Goal: Transaction & Acquisition: Purchase product/service

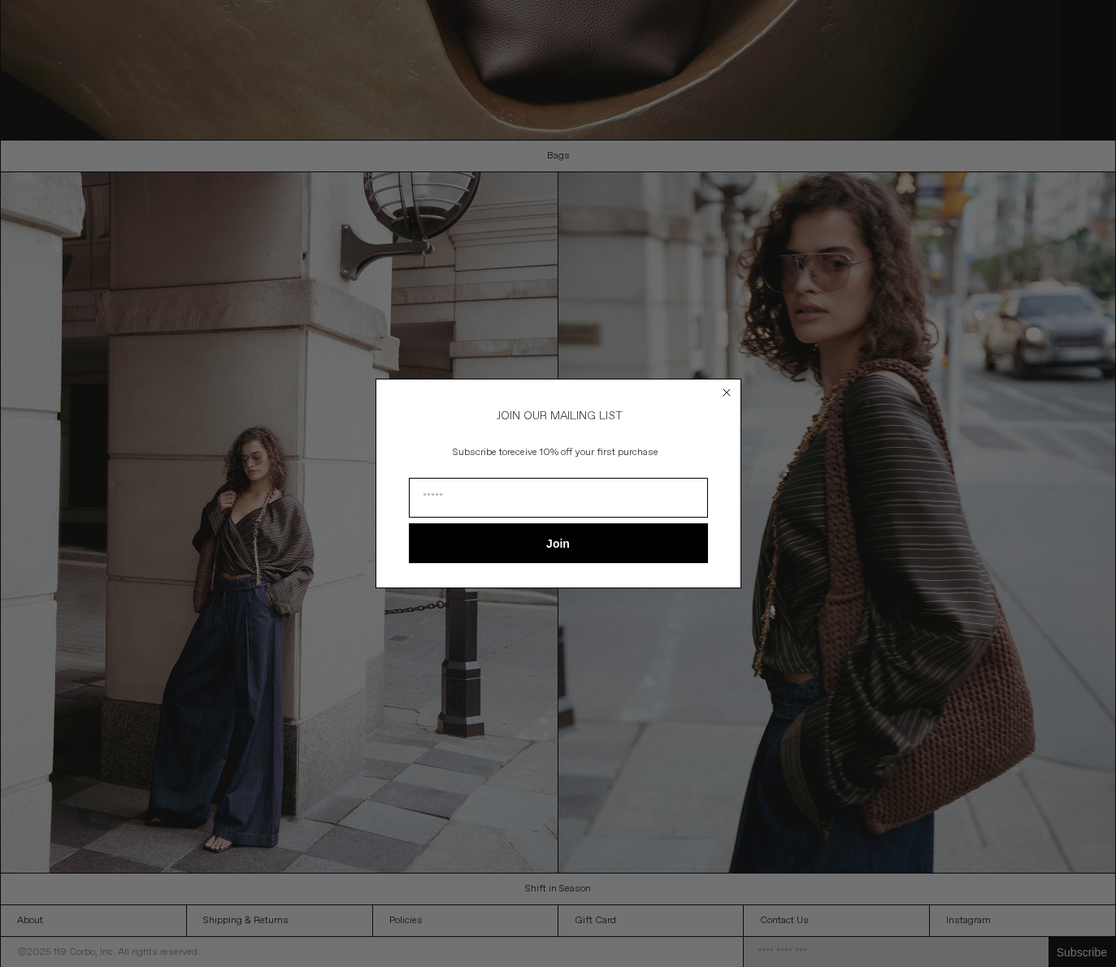
click at [726, 389] on icon "Close dialog" at bounding box center [727, 392] width 7 height 7
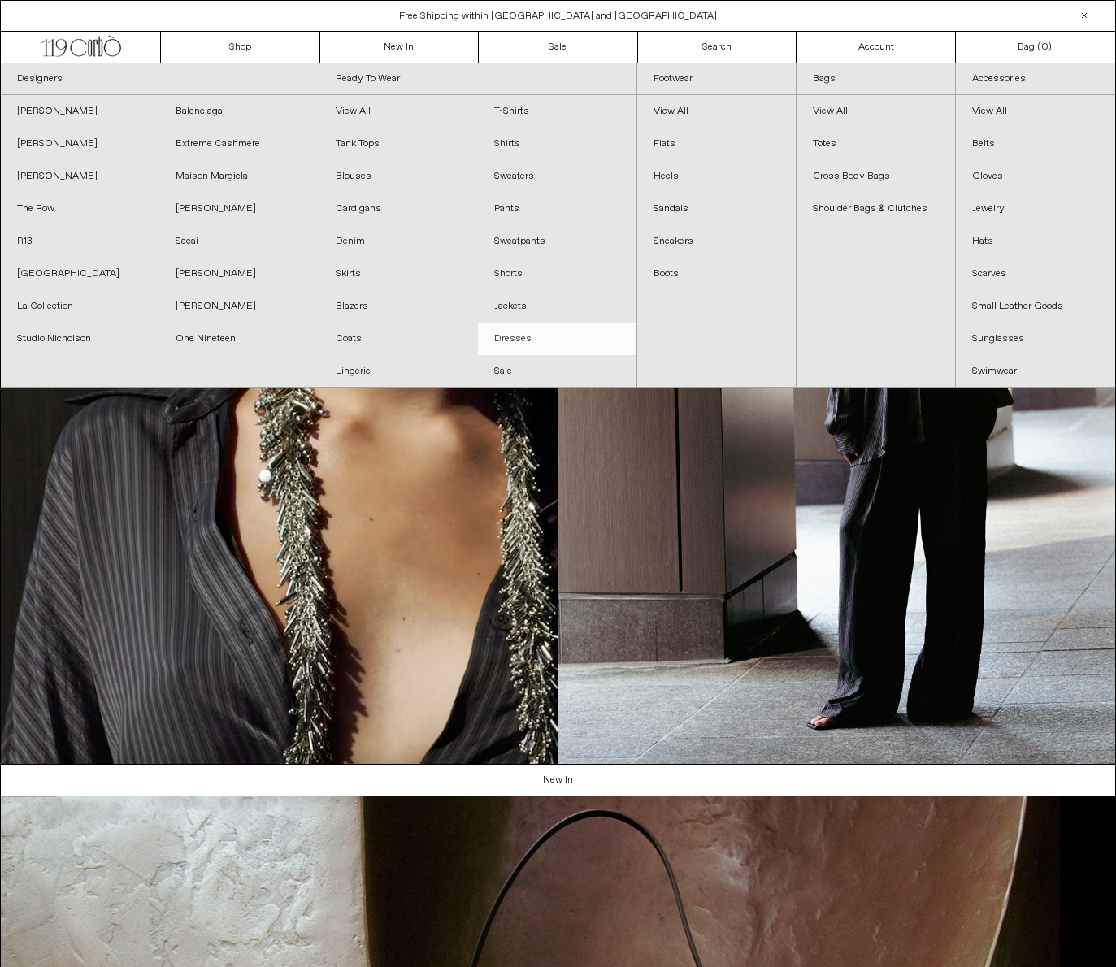
click at [517, 340] on link "Dresses" at bounding box center [557, 339] width 159 height 33
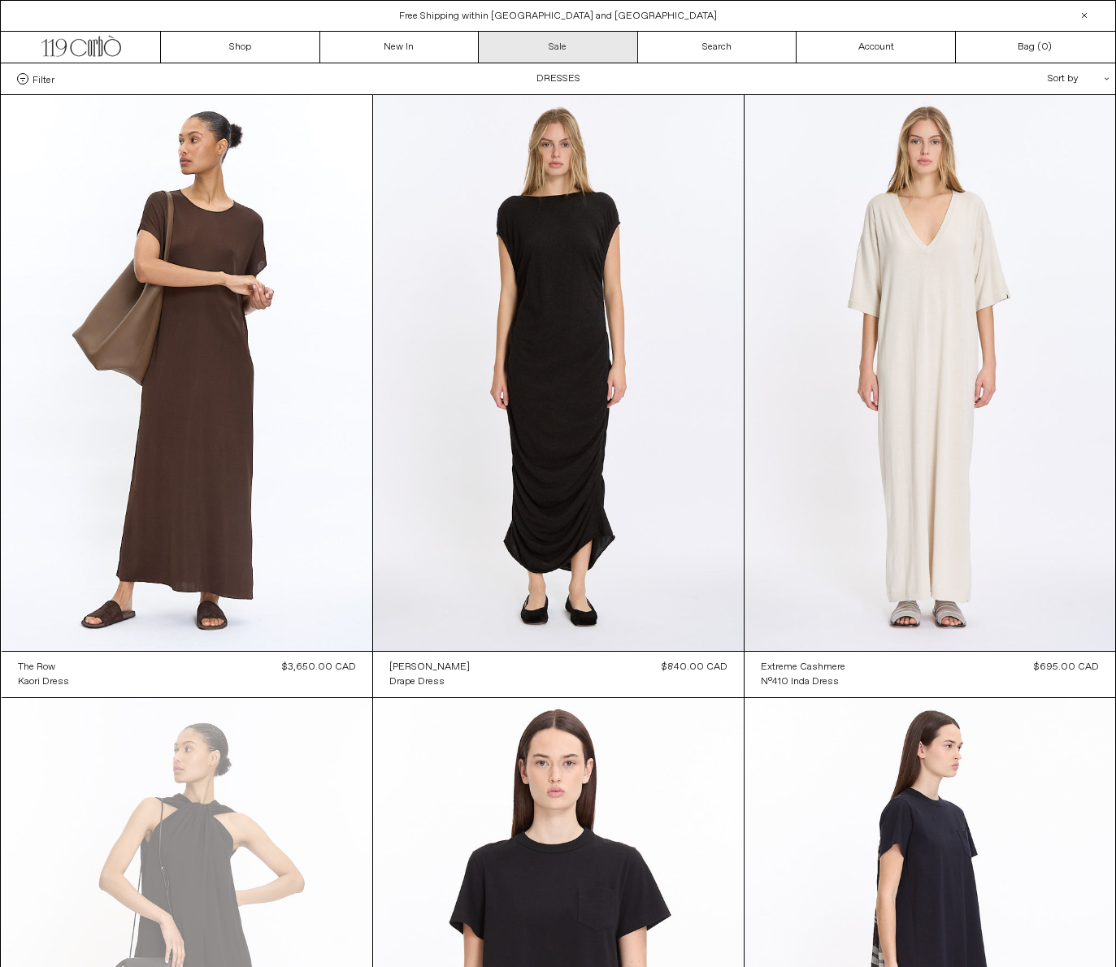
click at [558, 43] on link "Sale" at bounding box center [558, 47] width 159 height 31
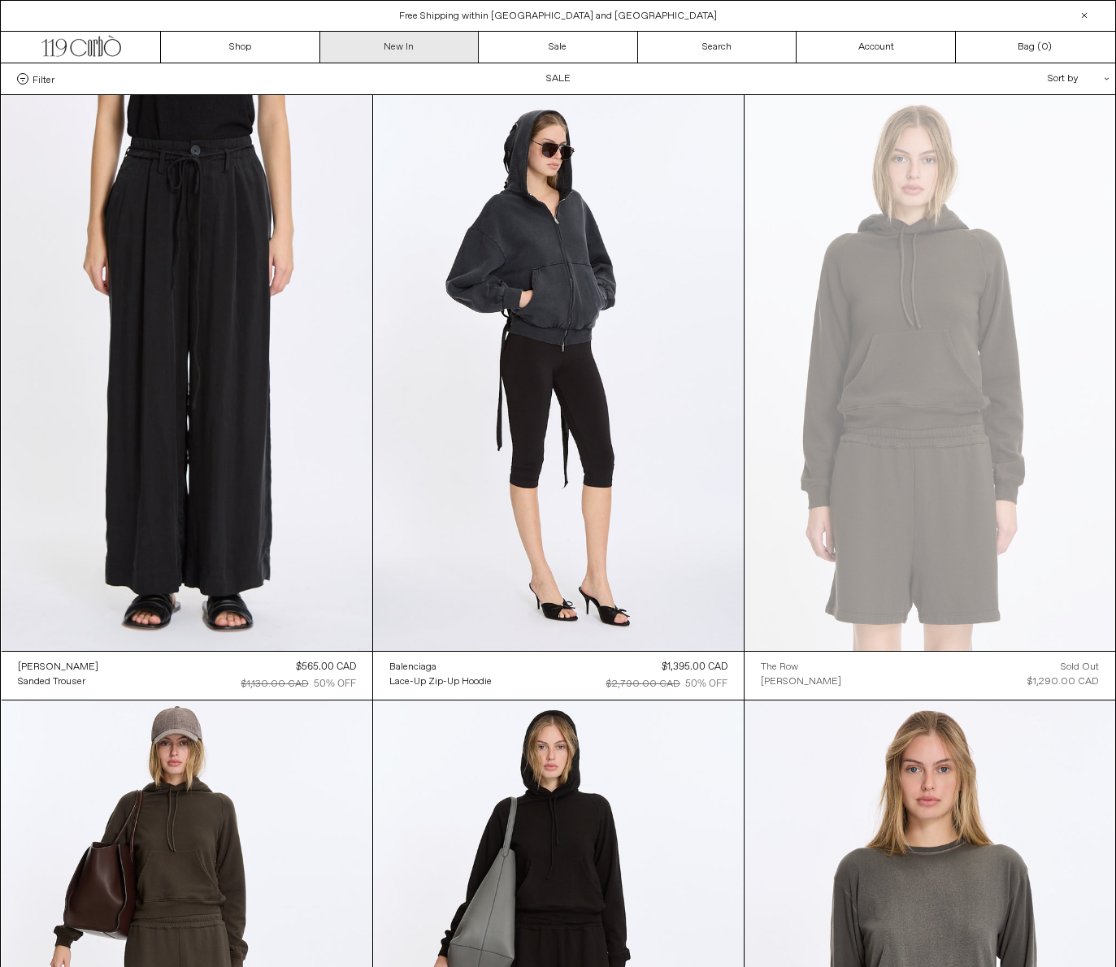
click at [408, 41] on link "New In" at bounding box center [399, 47] width 159 height 31
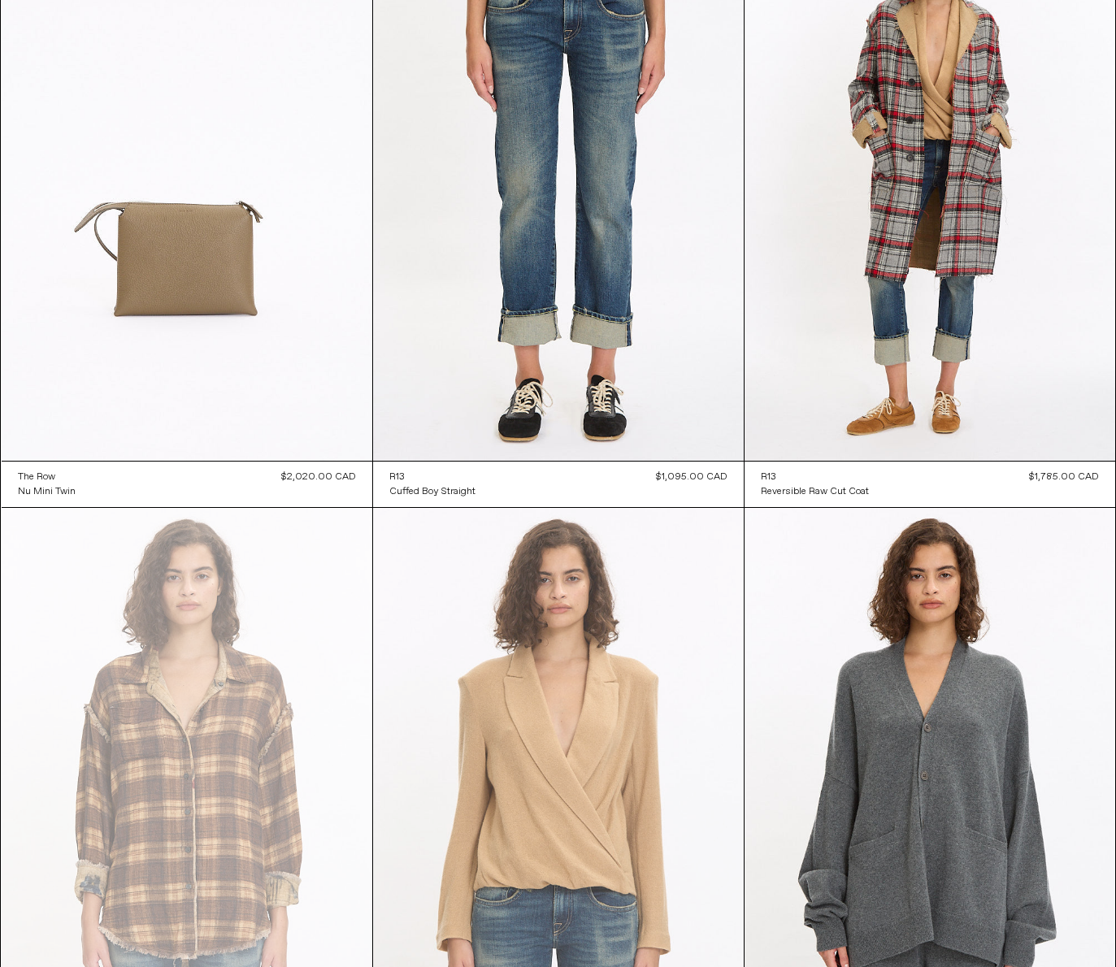
scroll to position [11062, 0]
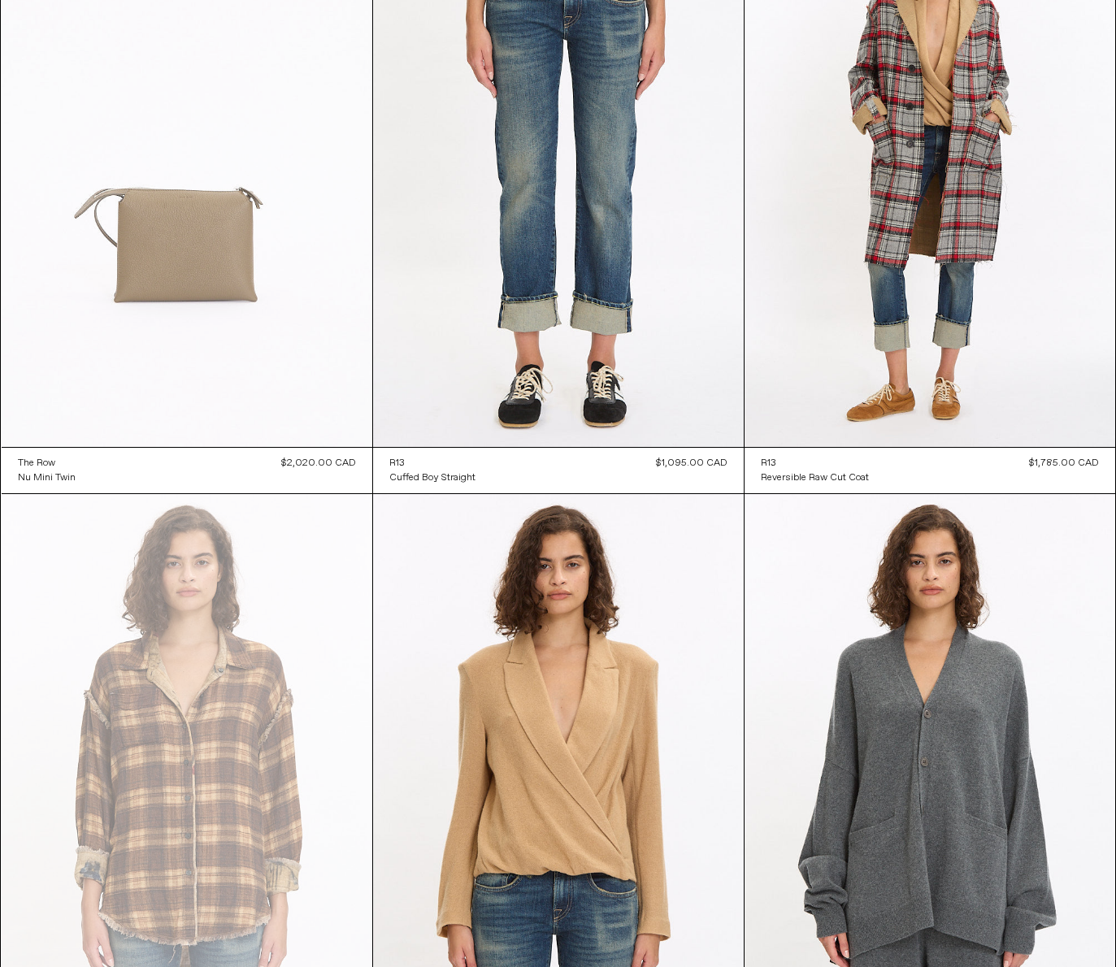
click at [150, 237] on at bounding box center [187, 169] width 371 height 556
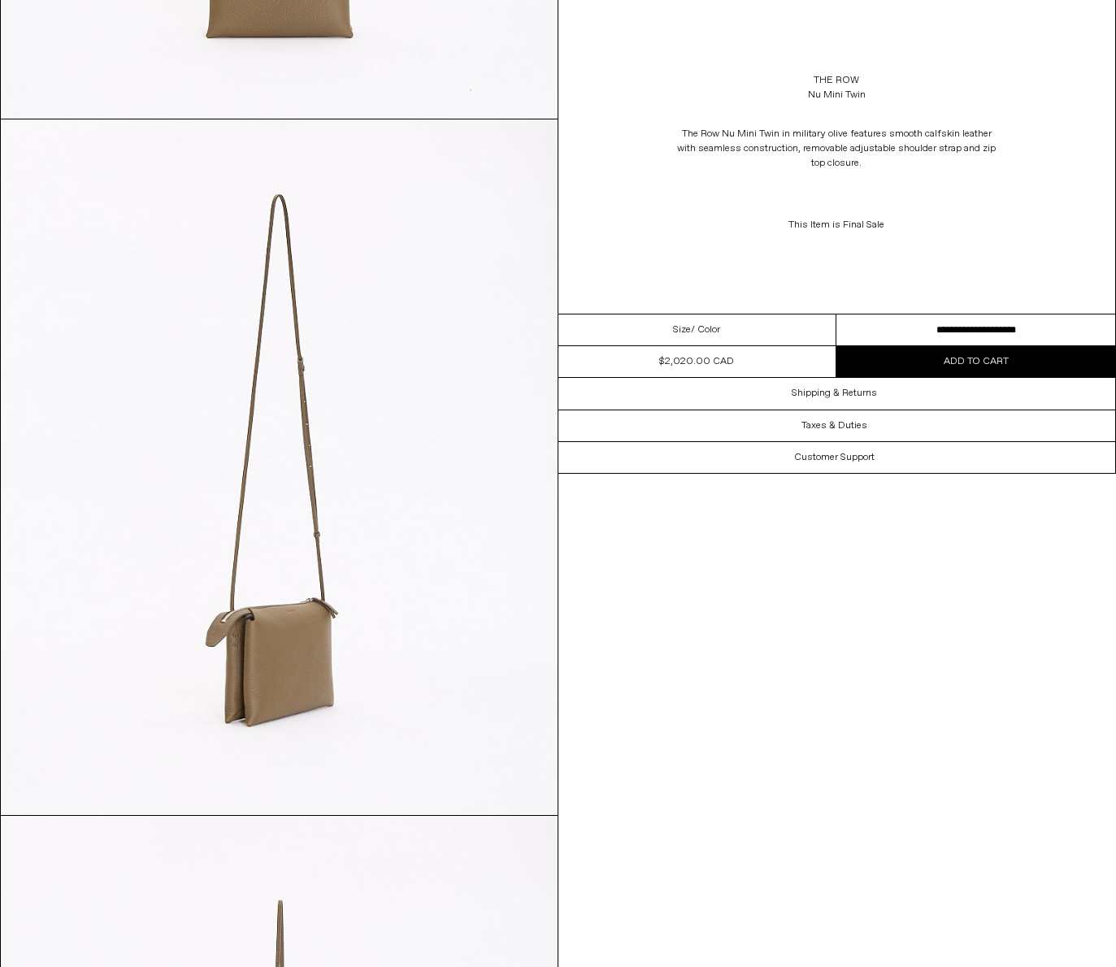
scroll to position [1334, 0]
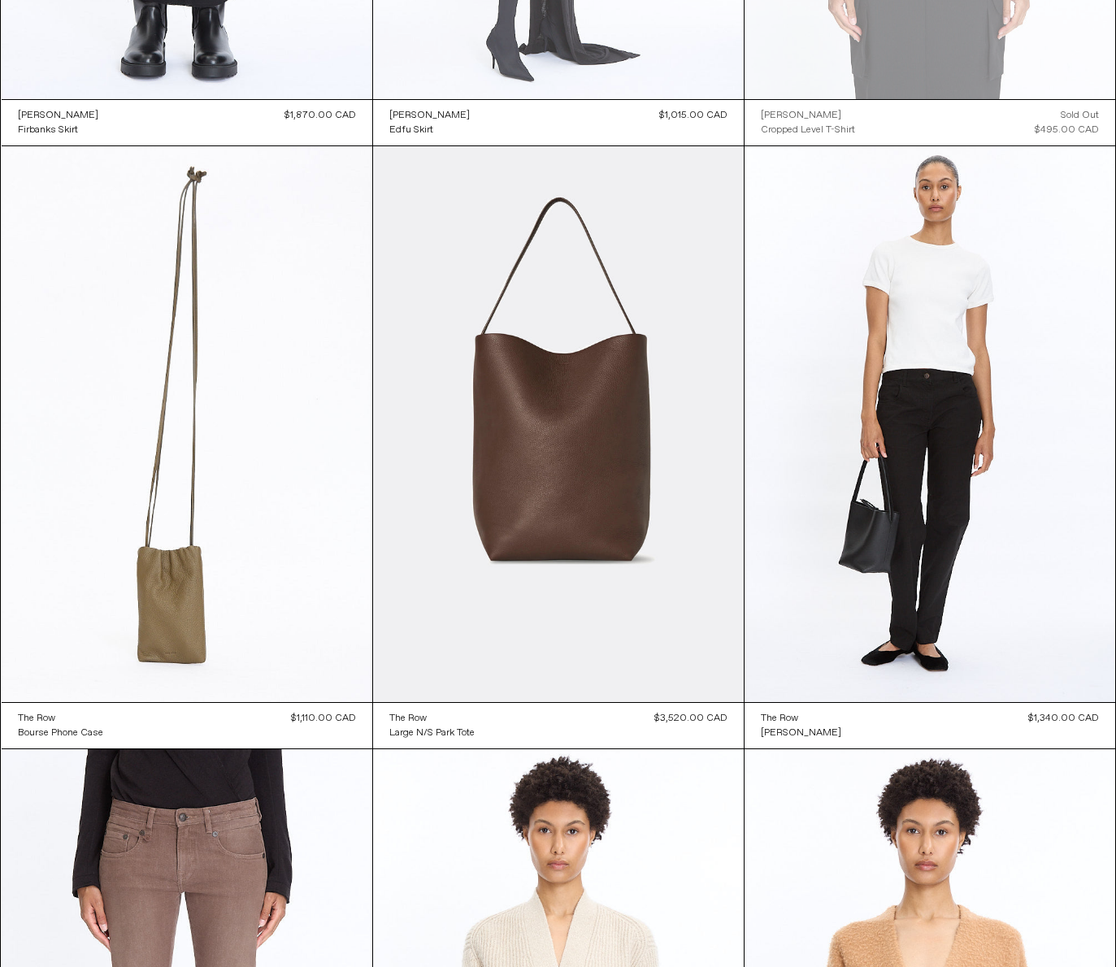
scroll to position [14439, 0]
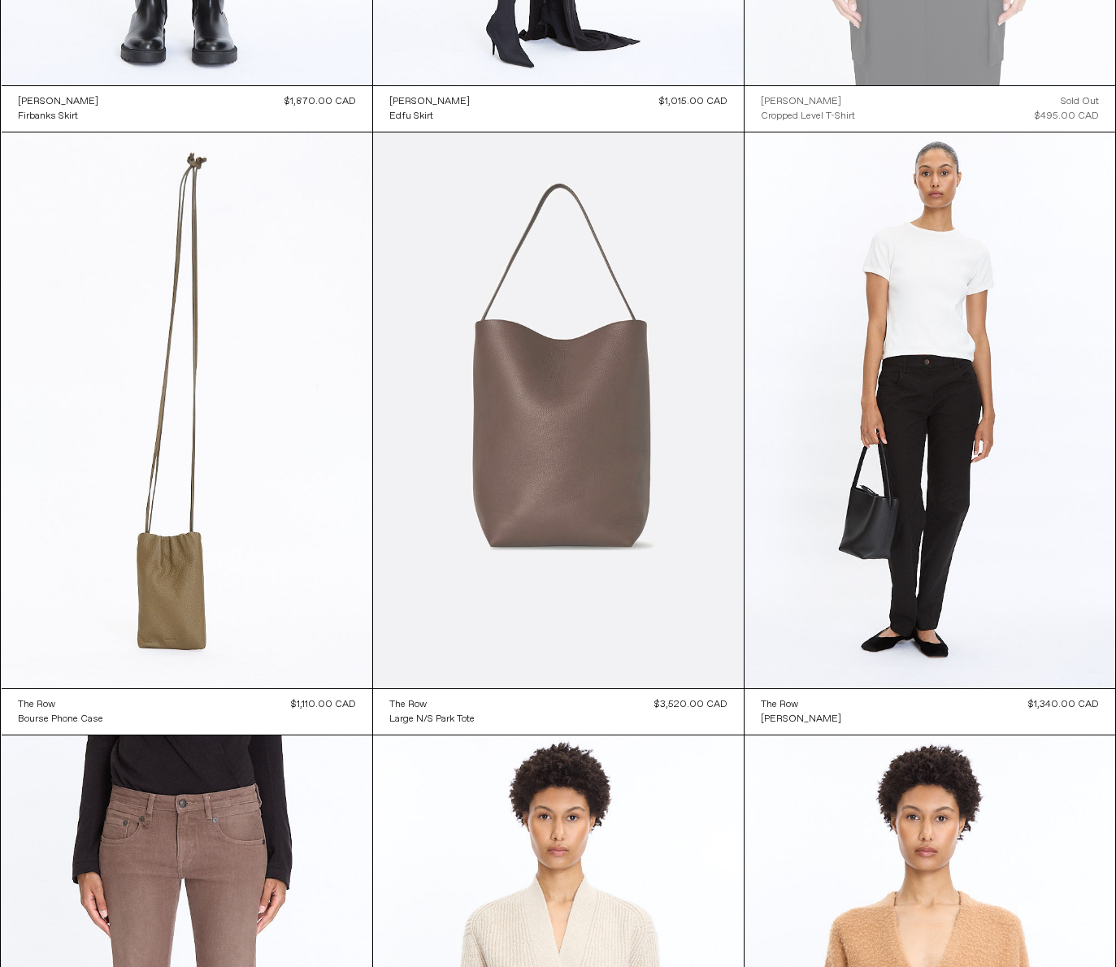
click at [571, 393] on at bounding box center [558, 411] width 371 height 556
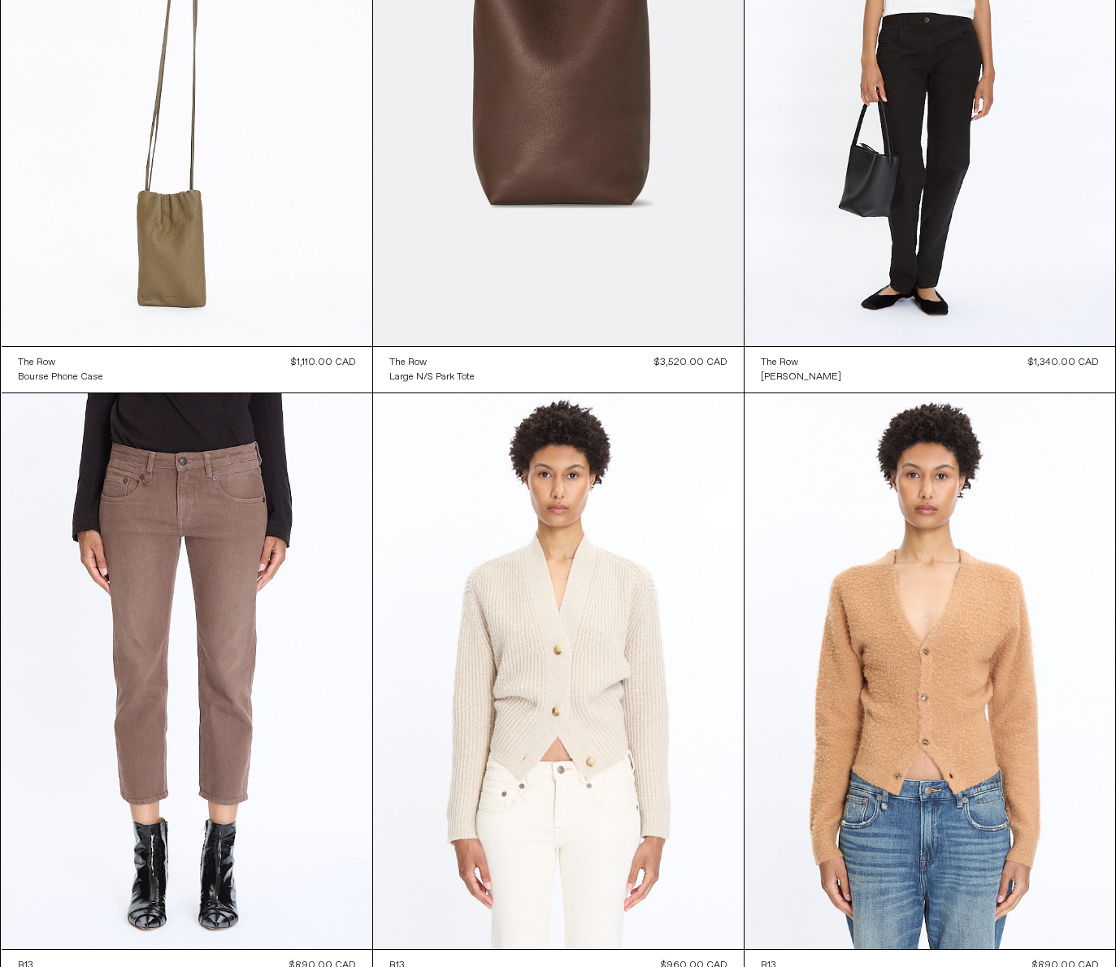
scroll to position [14946, 0]
